Goal: Transaction & Acquisition: Purchase product/service

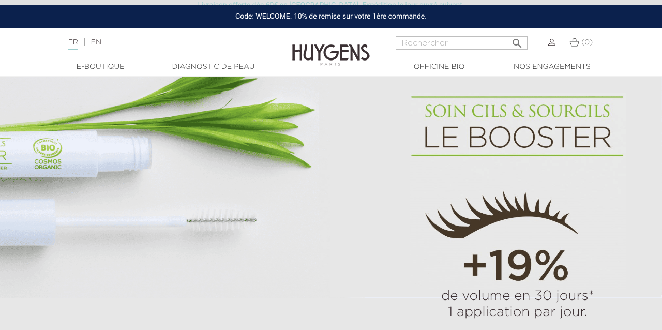
scroll to position [605, 0]
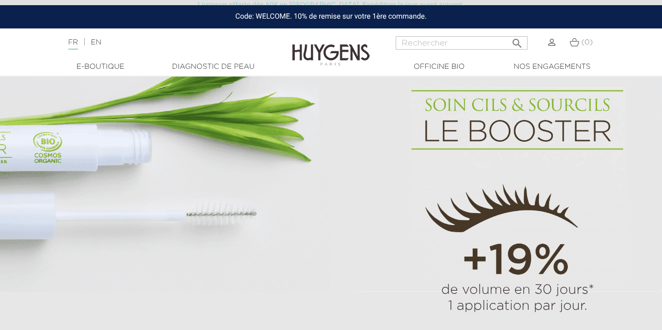
click at [217, 66] on link "Diagnostic de peau" at bounding box center [212, 67] width 103 height 11
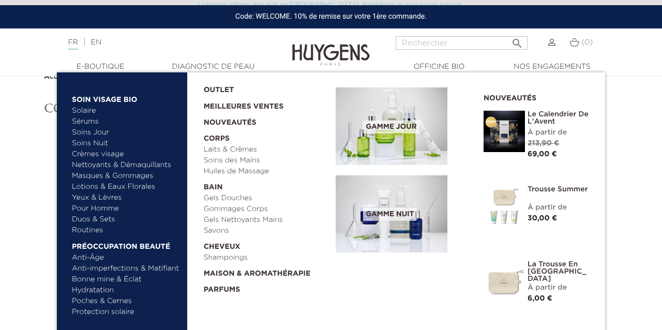
scroll to position [32, 0]
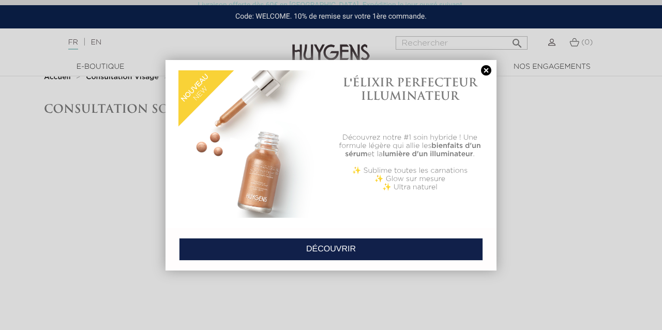
click at [486, 66] on link at bounding box center [486, 70] width 14 height 11
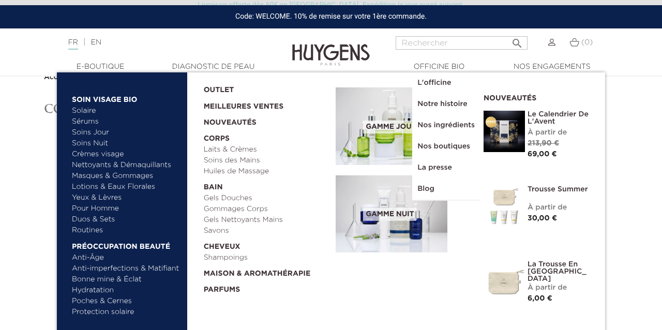
click at [91, 120] on link "Sérums" at bounding box center [126, 121] width 108 height 11
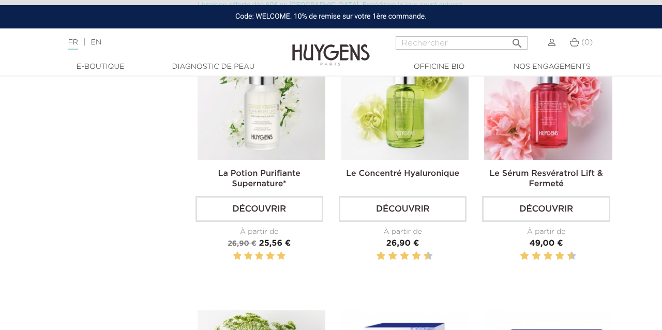
scroll to position [555, 0]
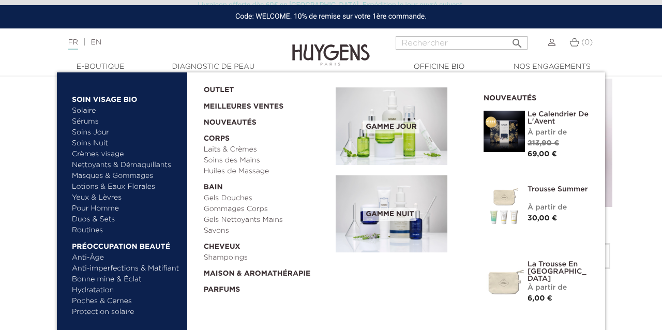
click at [123, 175] on link "Masques & Gommages" at bounding box center [126, 176] width 108 height 11
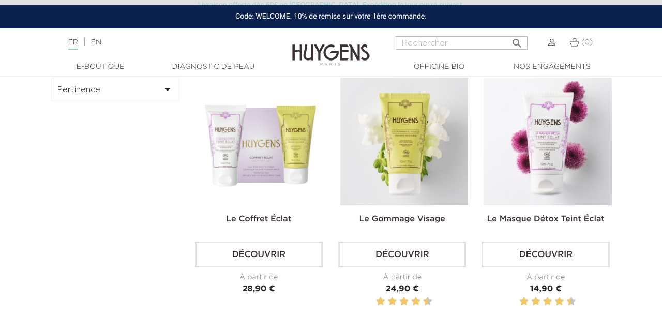
scroll to position [304, 1]
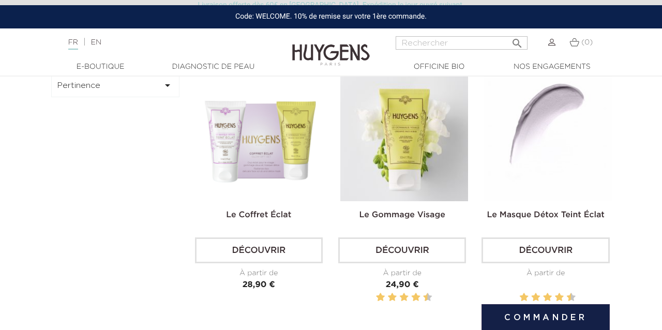
click at [536, 167] on img at bounding box center [548, 137] width 128 height 128
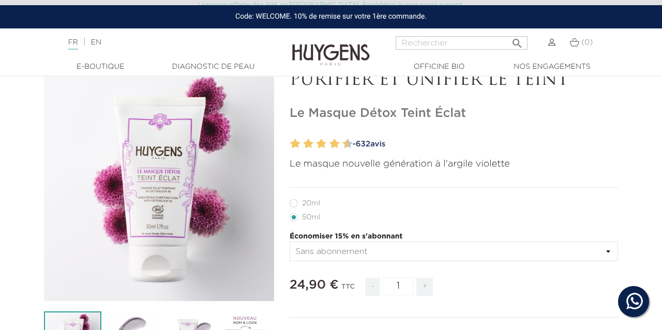
scroll to position [63, 0]
